Goal: Information Seeking & Learning: Learn about a topic

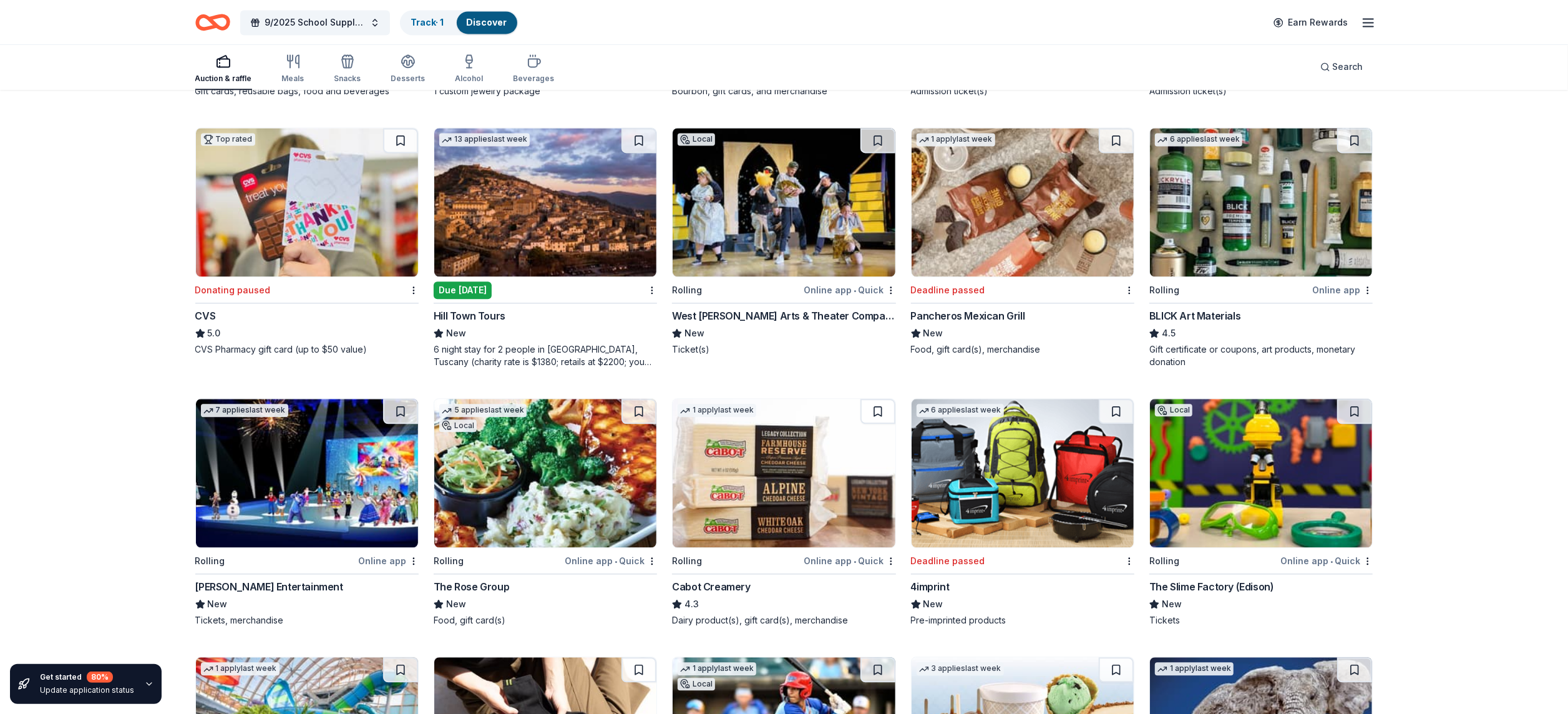
scroll to position [2767, 0]
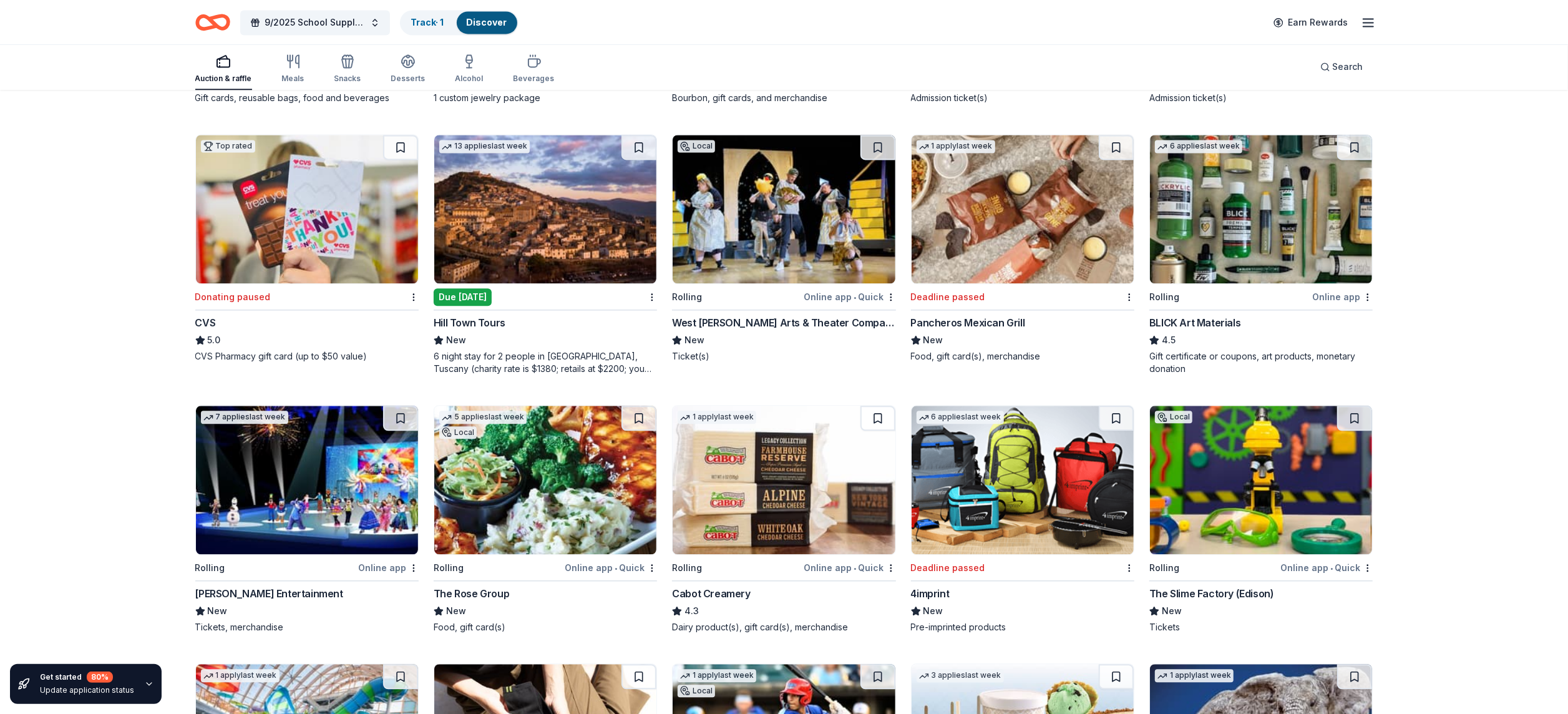
click at [231, 63] on div "button" at bounding box center [223, 61] width 56 height 15
click at [225, 74] on div "Auction & raffle" at bounding box center [223, 78] width 56 height 10
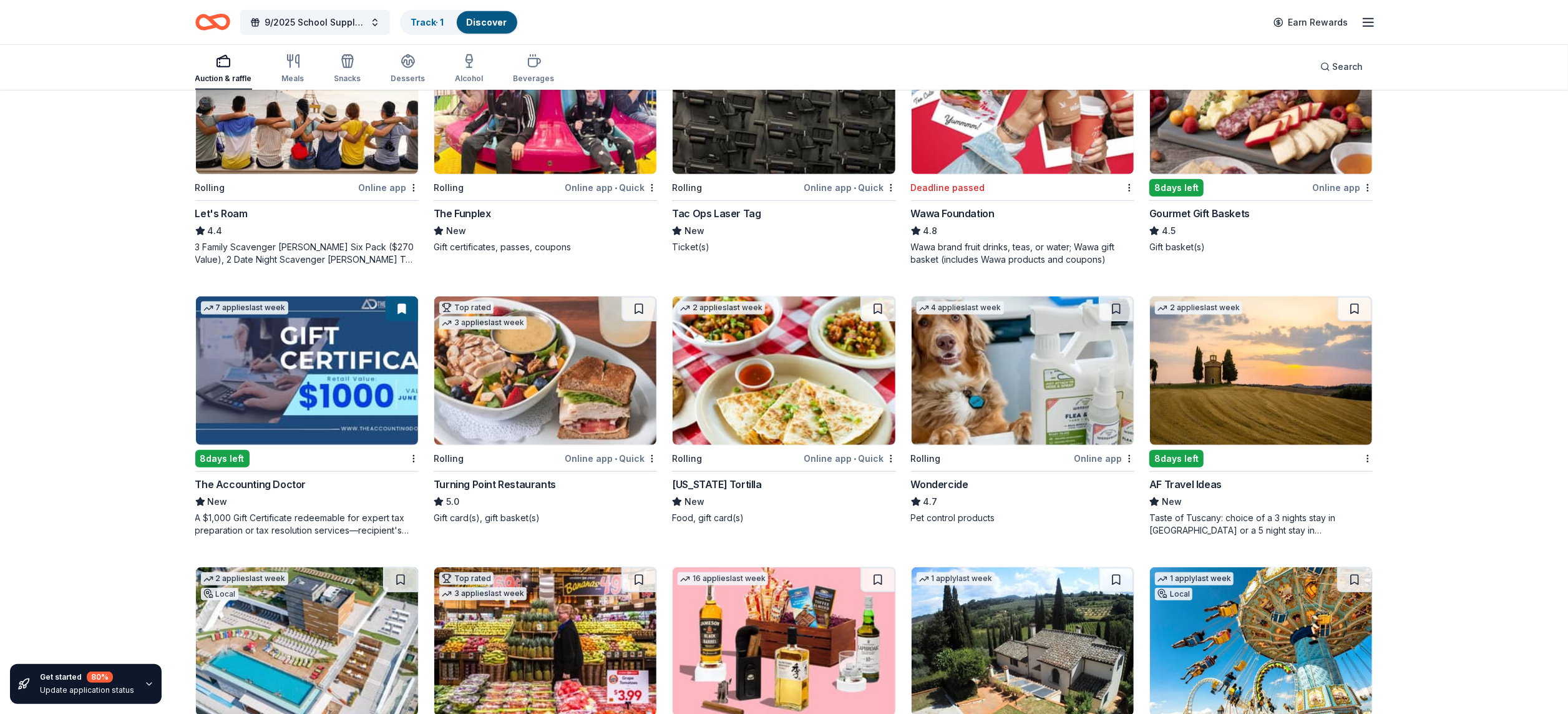
scroll to position [747, 0]
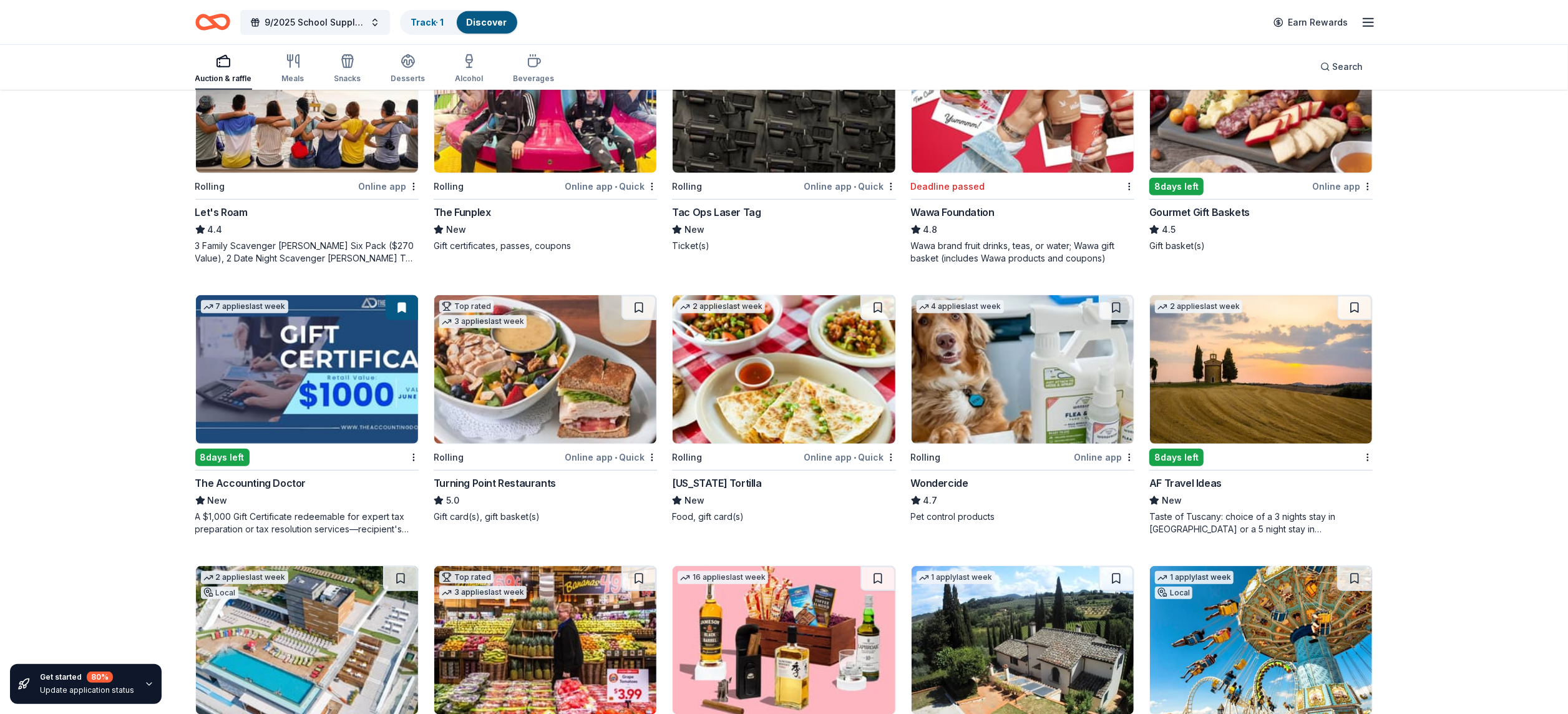
click at [1368, 22] on line "button" at bounding box center [1368, 22] width 10 height 0
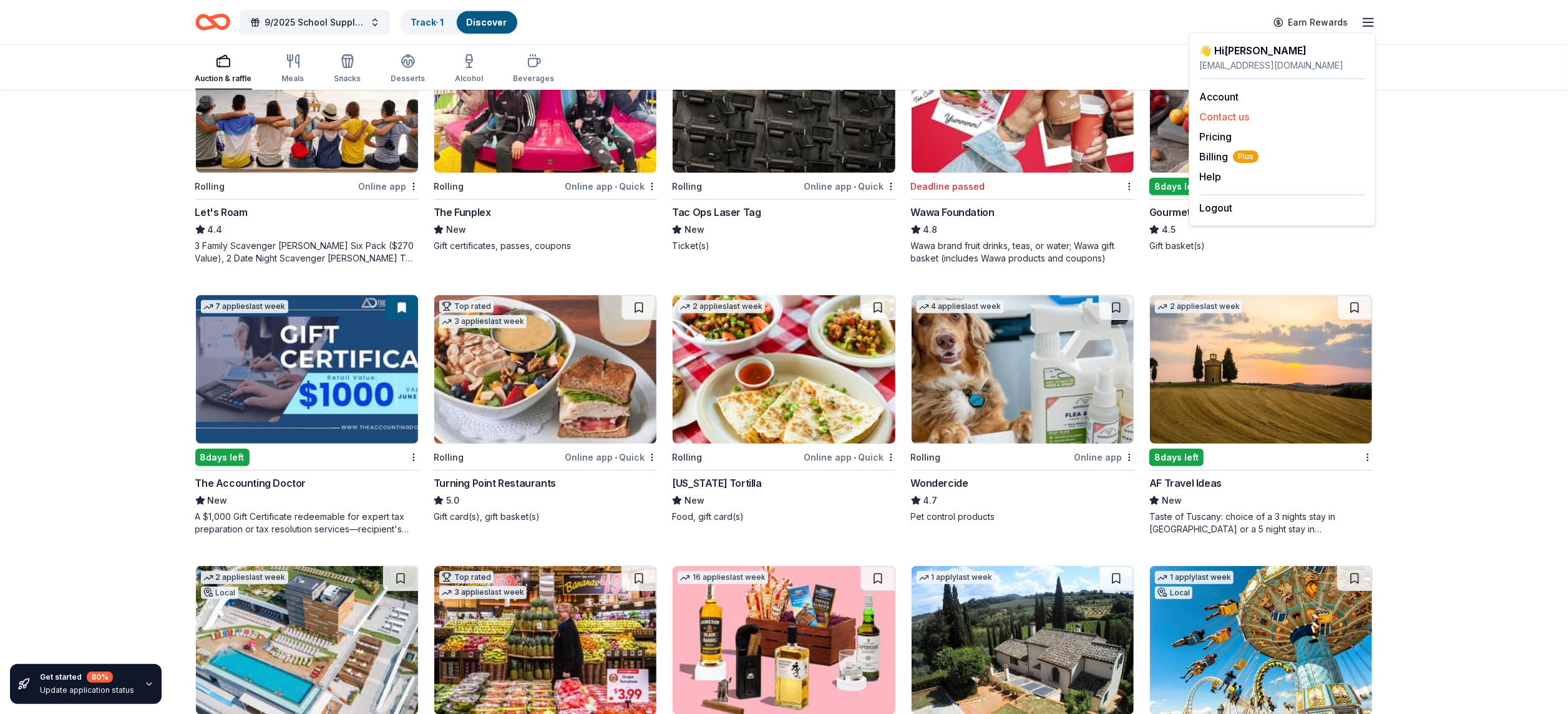
click at [1223, 116] on button "Contact us" at bounding box center [1224, 116] width 50 height 15
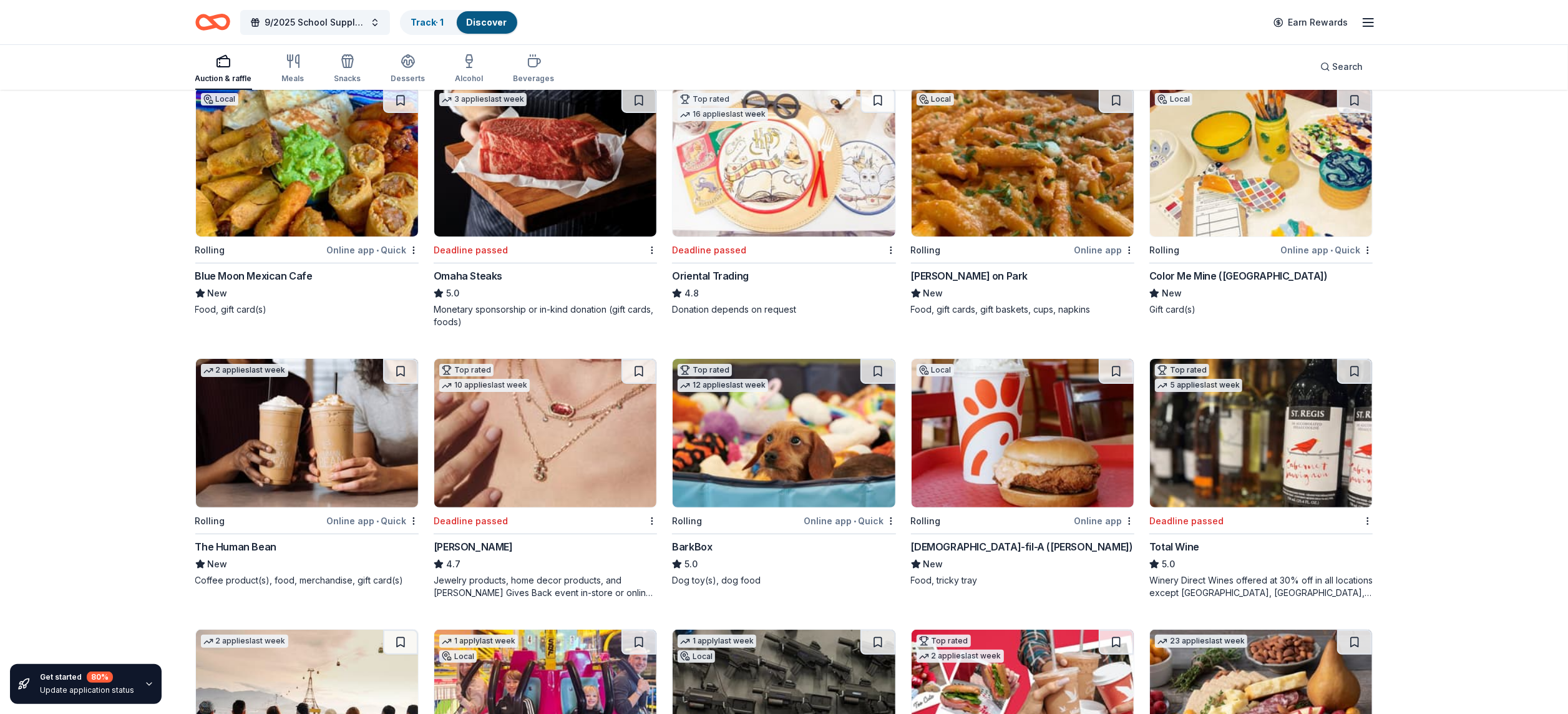
scroll to position [0, 0]
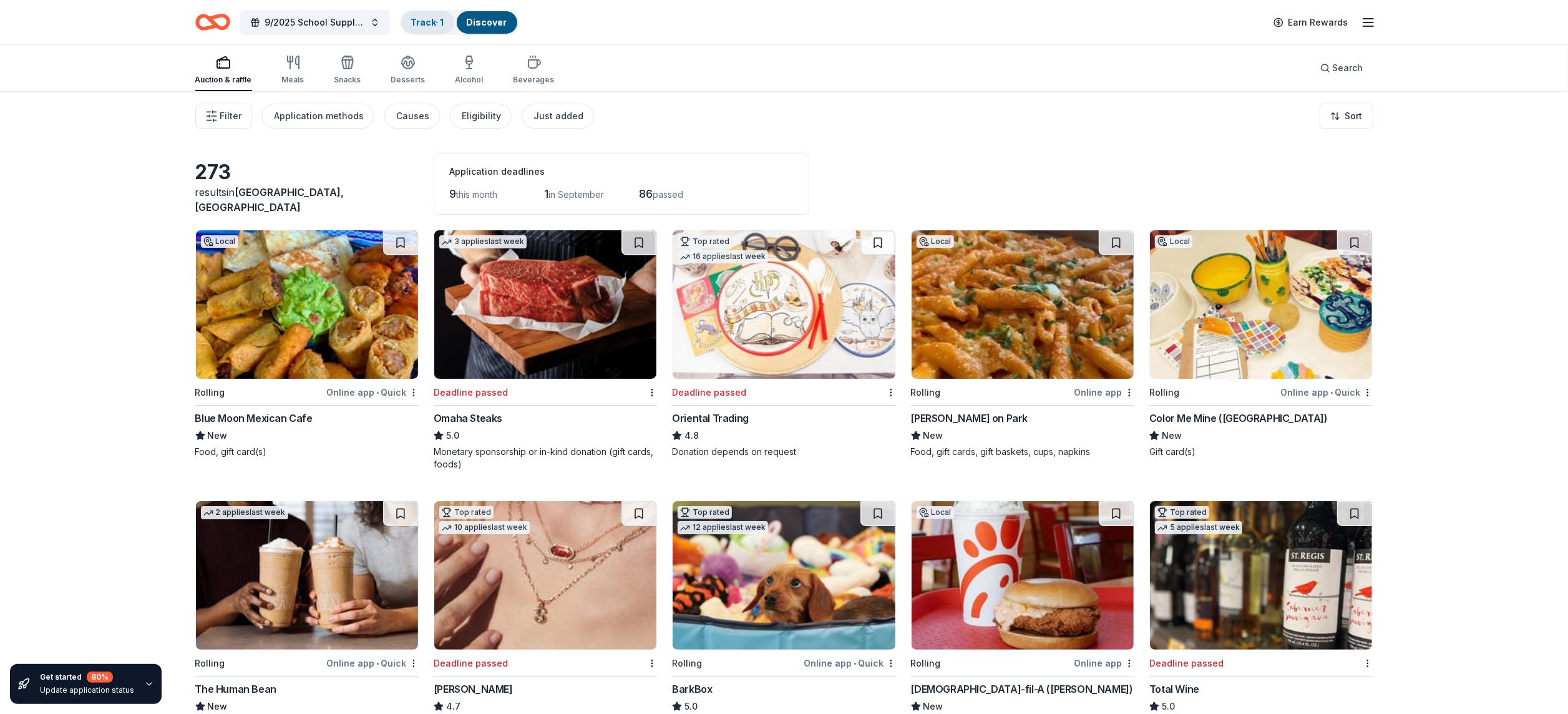
click at [425, 13] on div "Track · 1" at bounding box center [427, 22] width 53 height 22
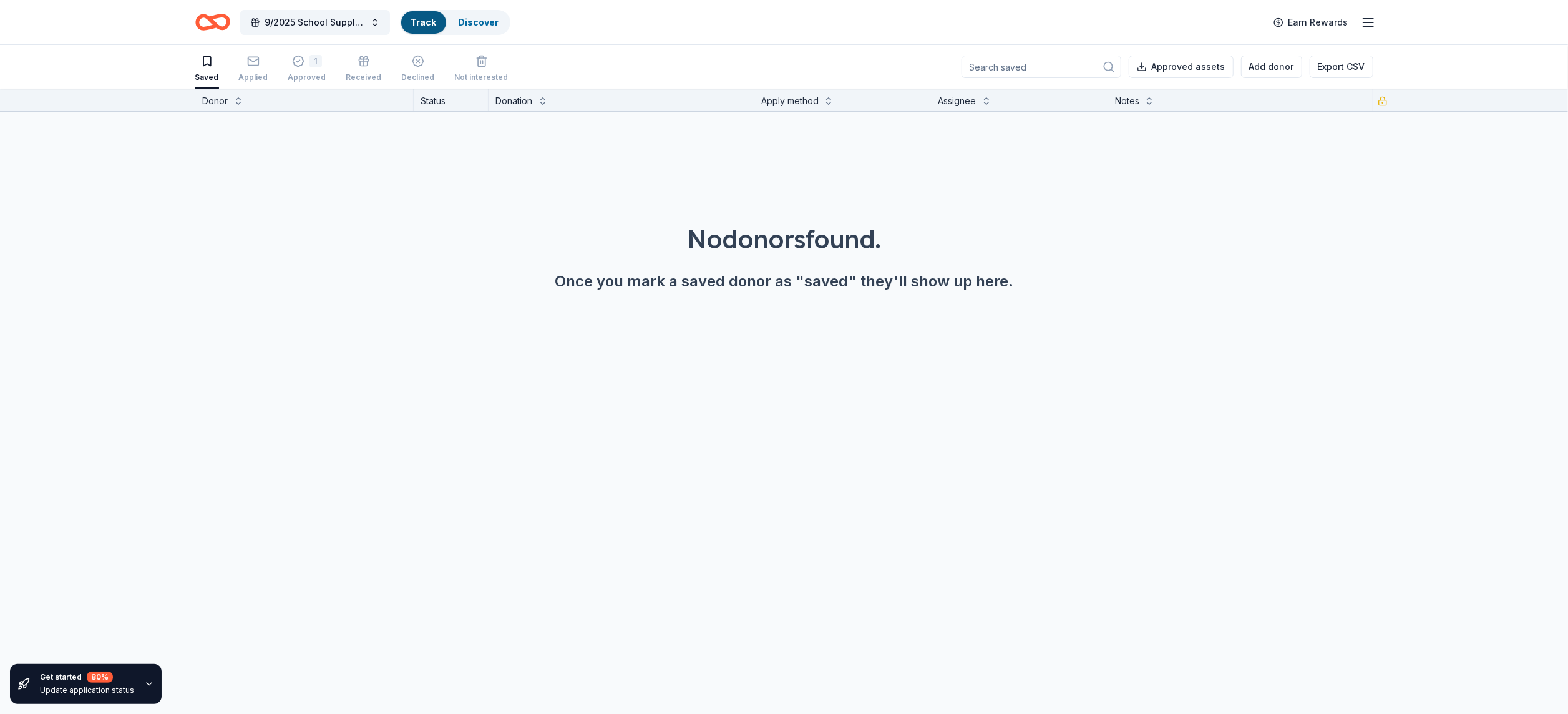
scroll to position [1, 0]
click at [250, 72] on div "Applied" at bounding box center [253, 76] width 30 height 10
click at [293, 71] on div "1 Approved" at bounding box center [307, 69] width 38 height 28
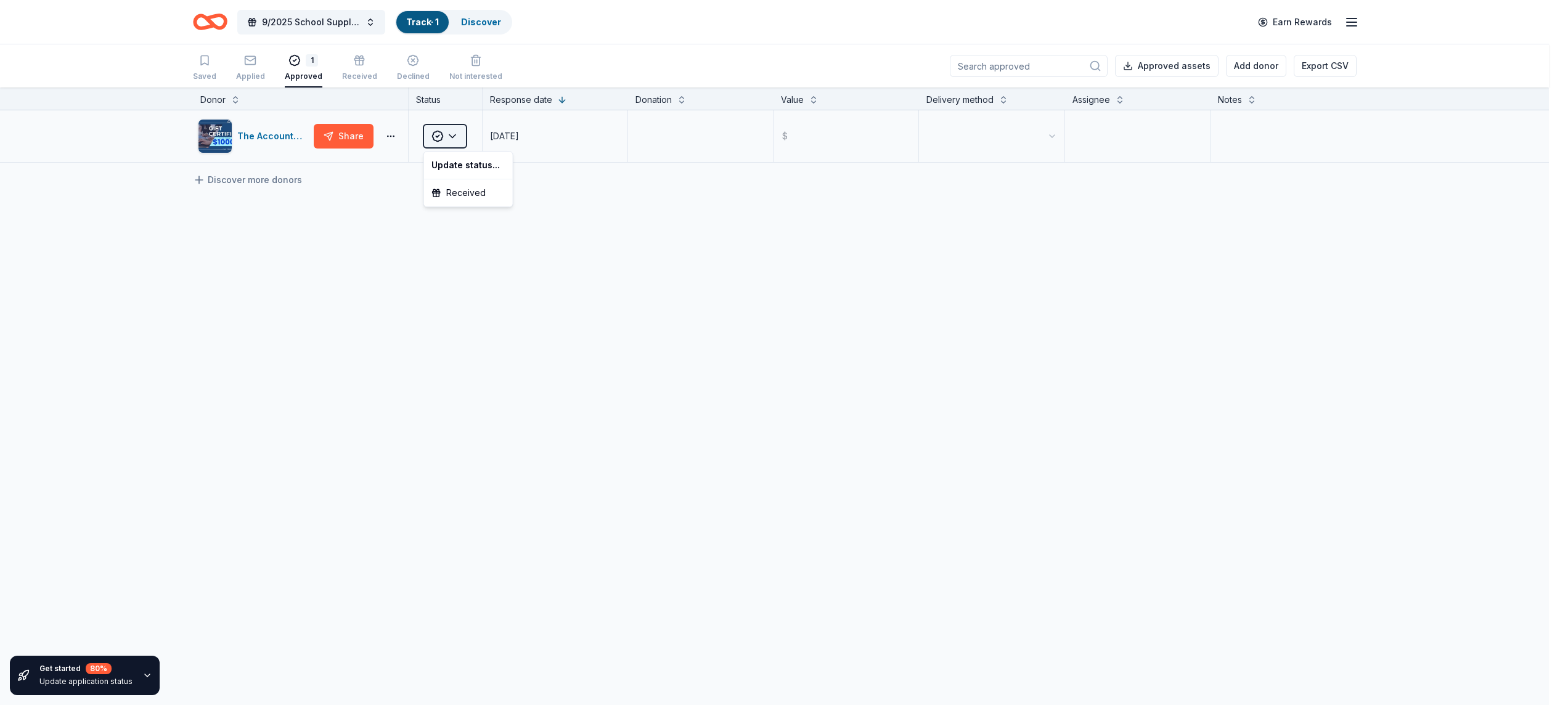
click at [454, 136] on html "9/2025 School Supply Drive Track · 1 Discover Earn Rewards Saved Applied 1 Appr…" at bounding box center [784, 352] width 1568 height 705
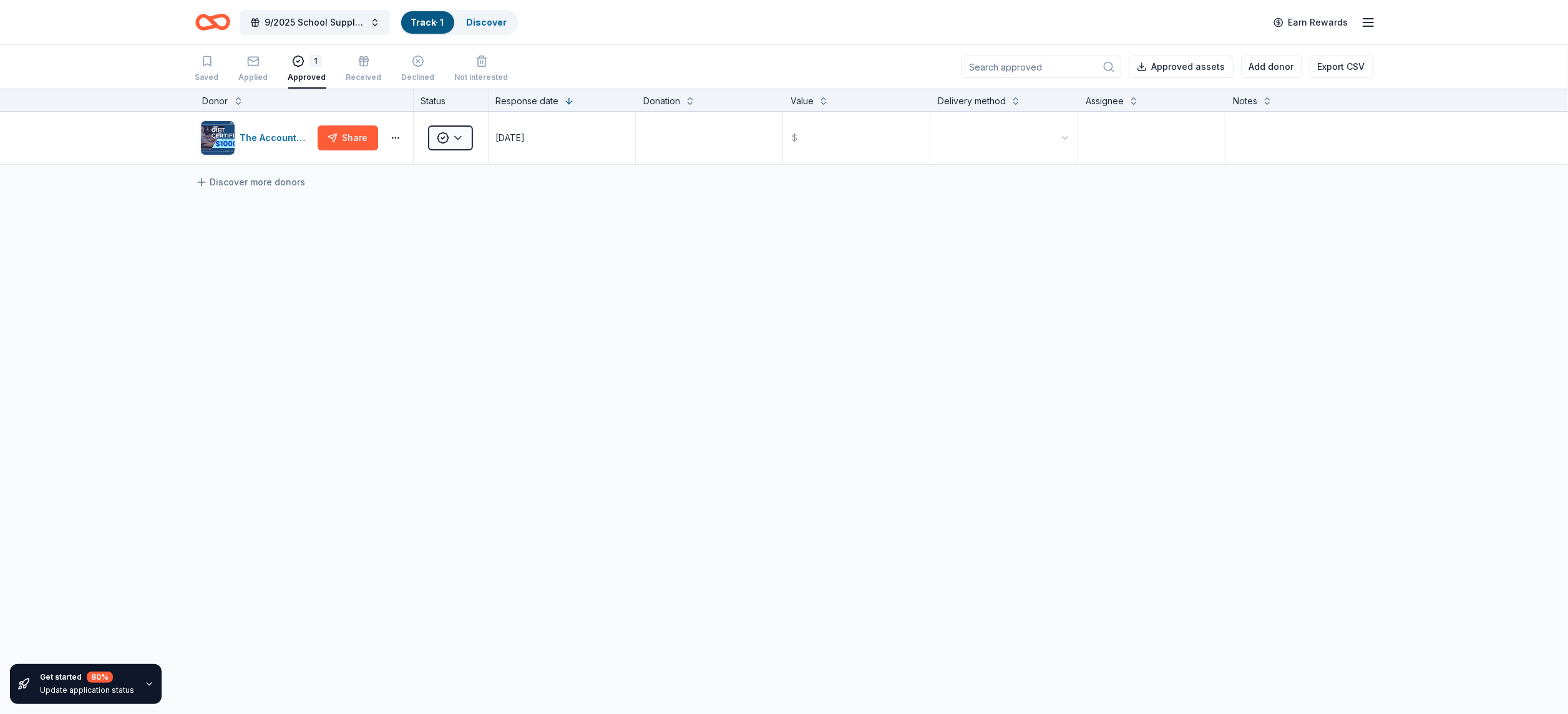
click at [799, 35] on div "9/2025 School Supply Drive Track · 1 Discover Earn Rewards" at bounding box center [784, 22] width 1178 height 30
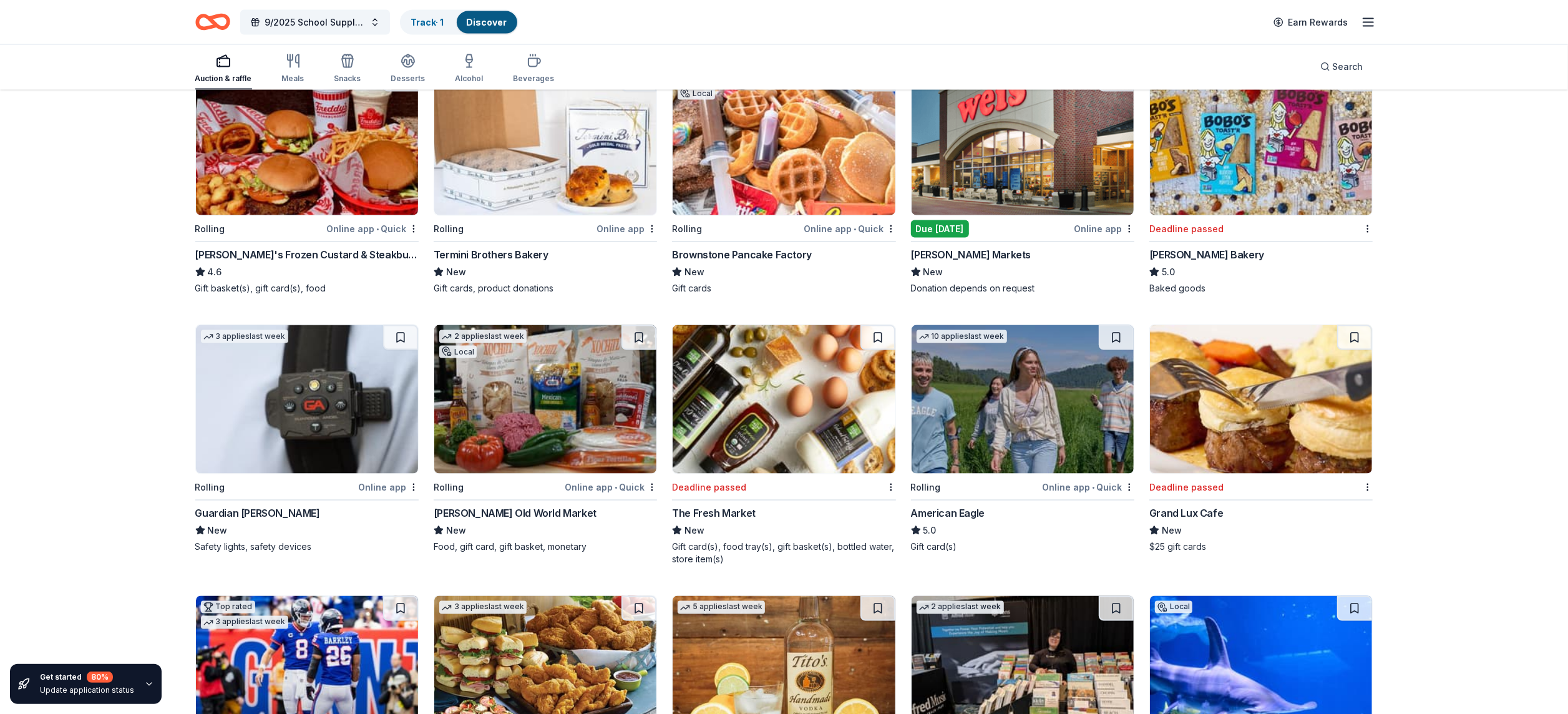
scroll to position [1801, 0]
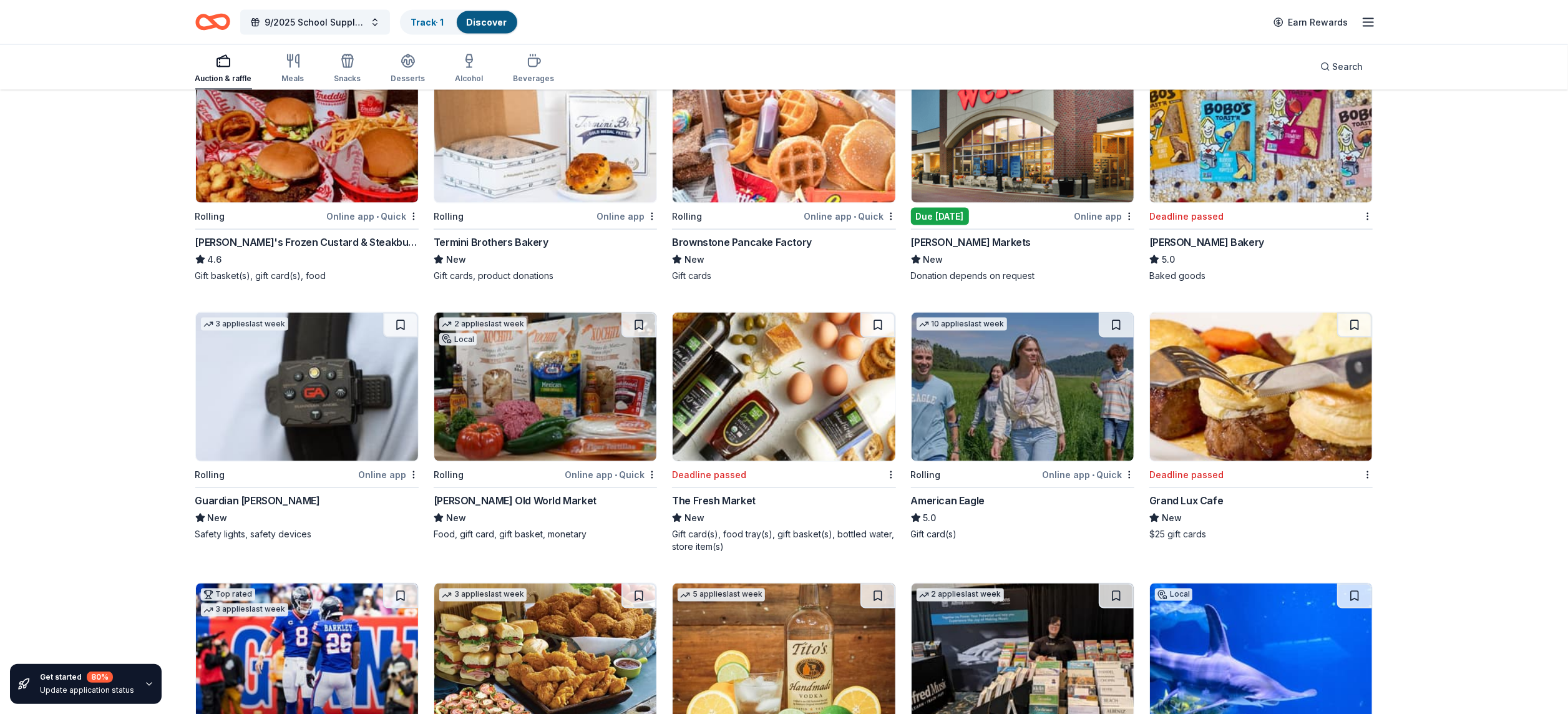
click at [287, 245] on div "[PERSON_NAME]'s Frozen Custard & Steakburgers" at bounding box center [307, 242] width 223 height 15
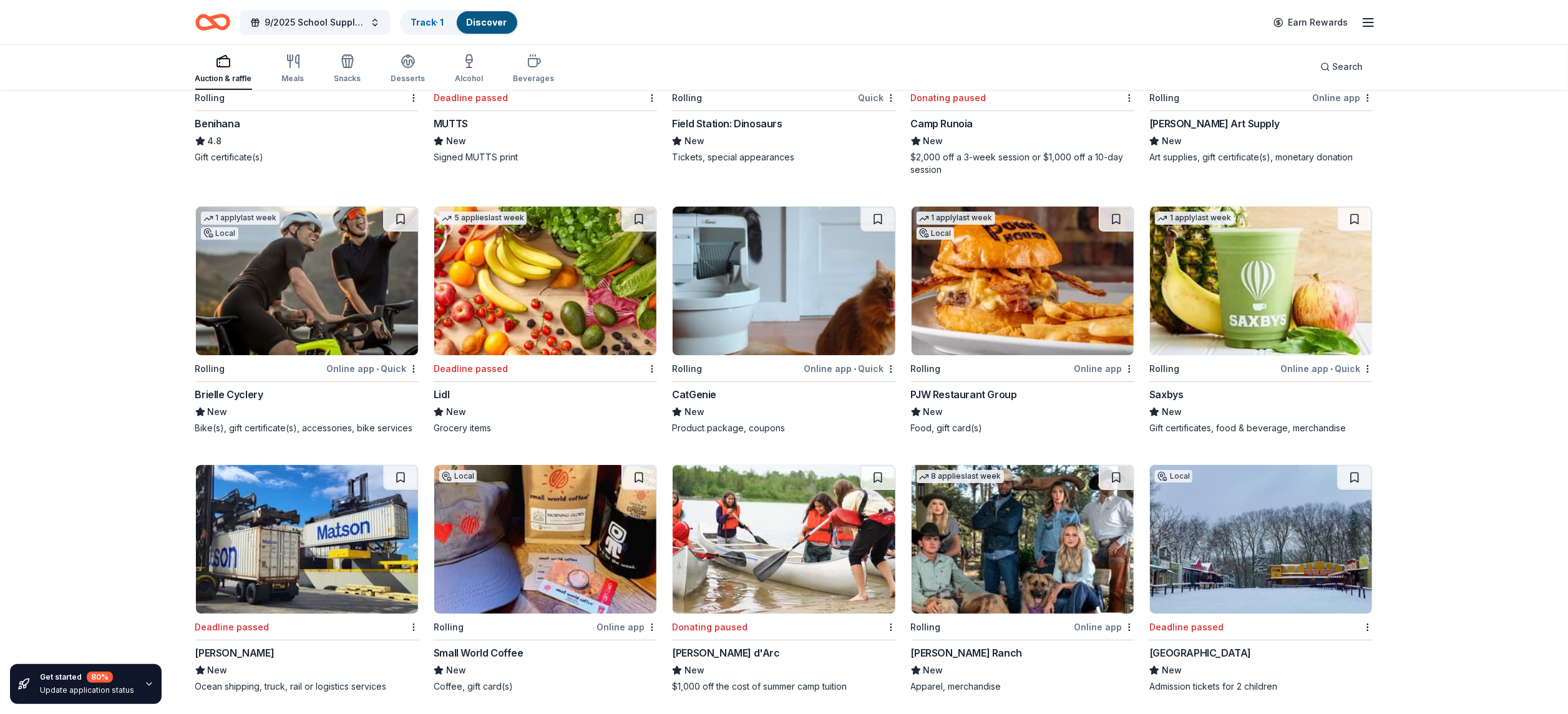
scroll to position [4360, 0]
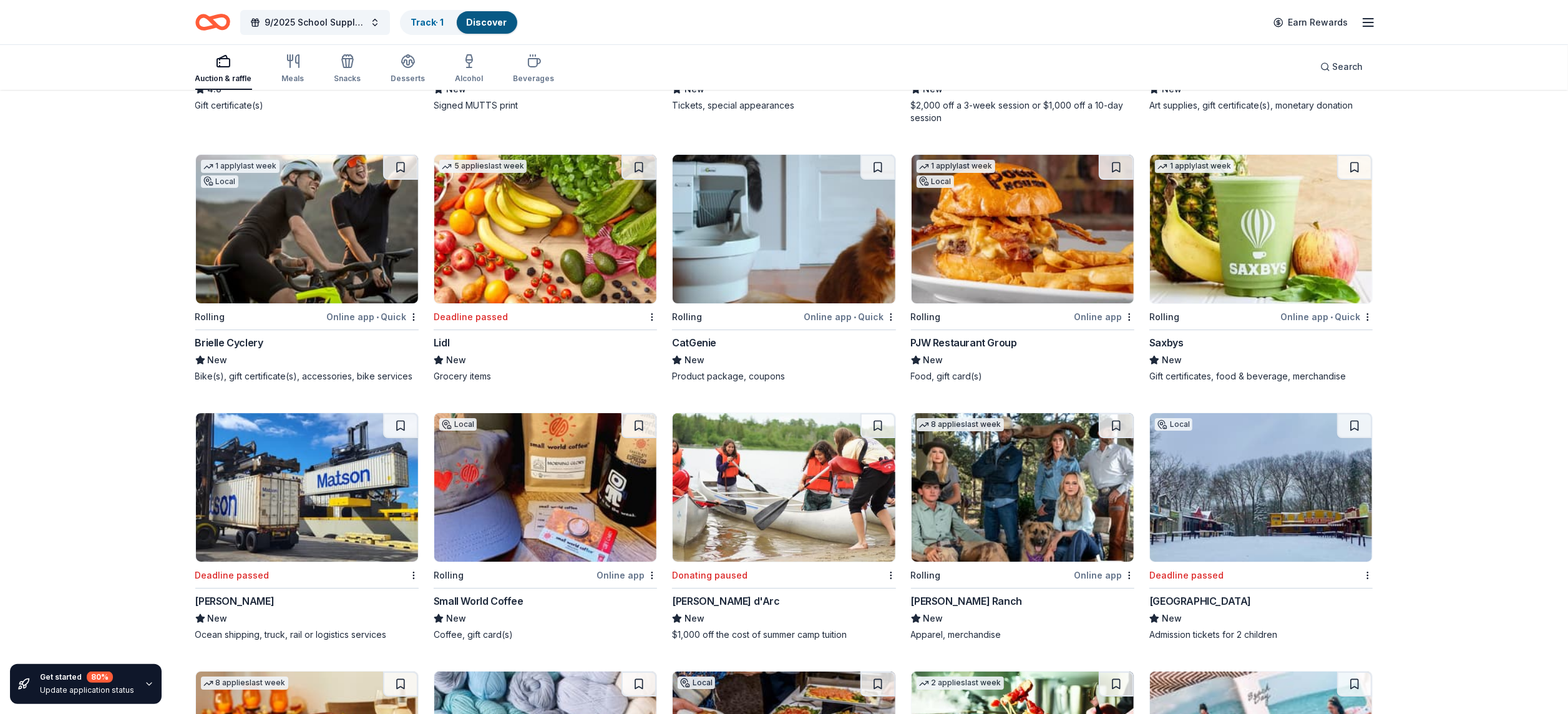
click at [358, 93] on div "4.8" at bounding box center [307, 89] width 223 height 15
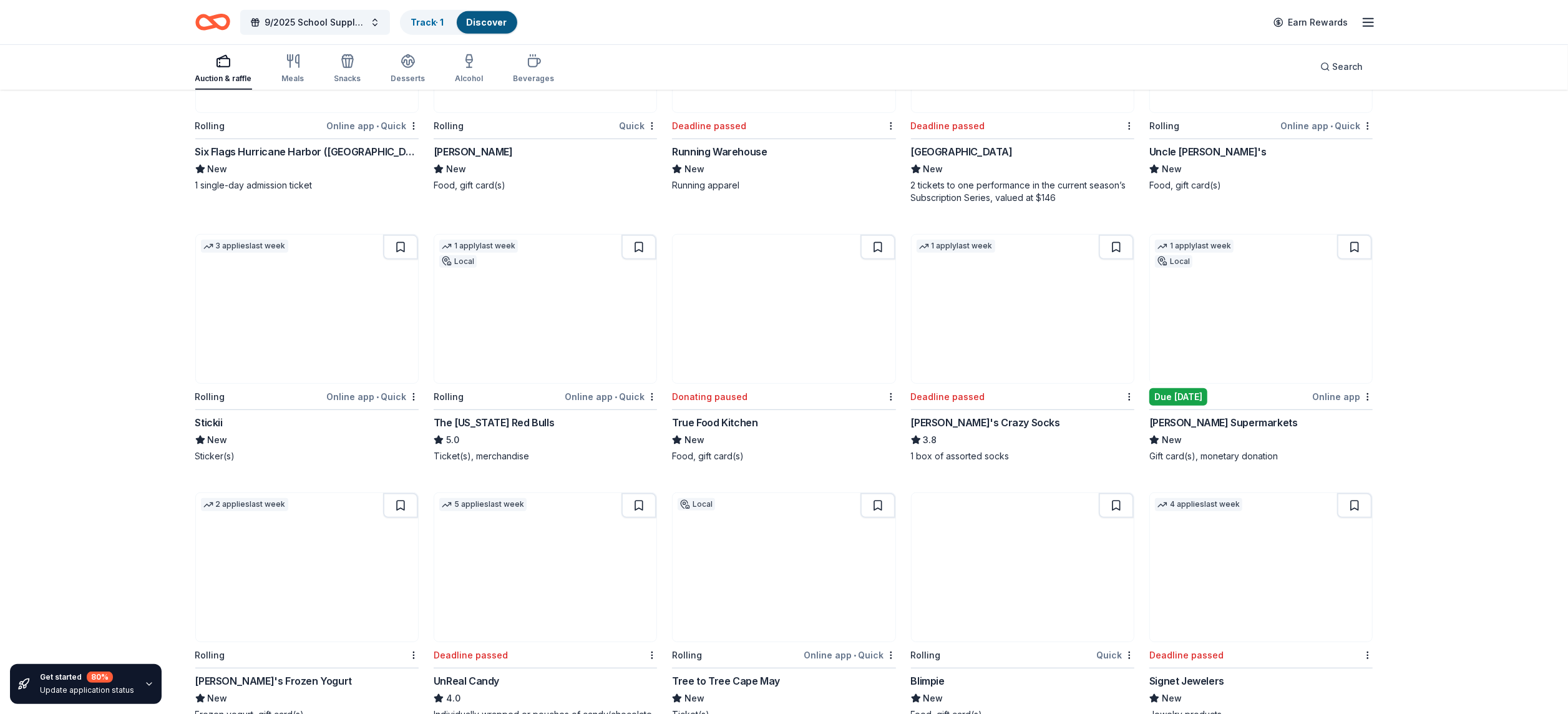
scroll to position [5336, 0]
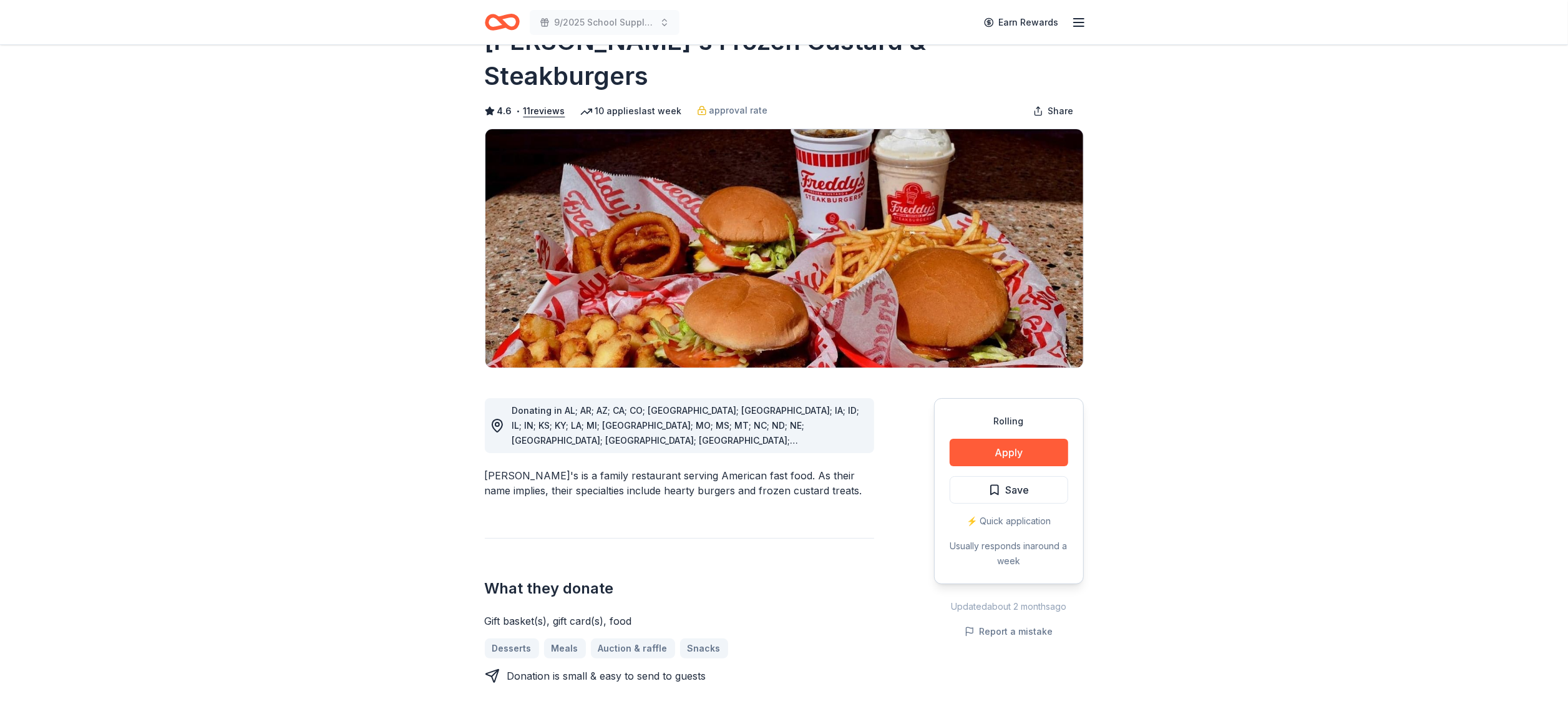
scroll to position [47, 0]
